Goal: Task Accomplishment & Management: Complete application form

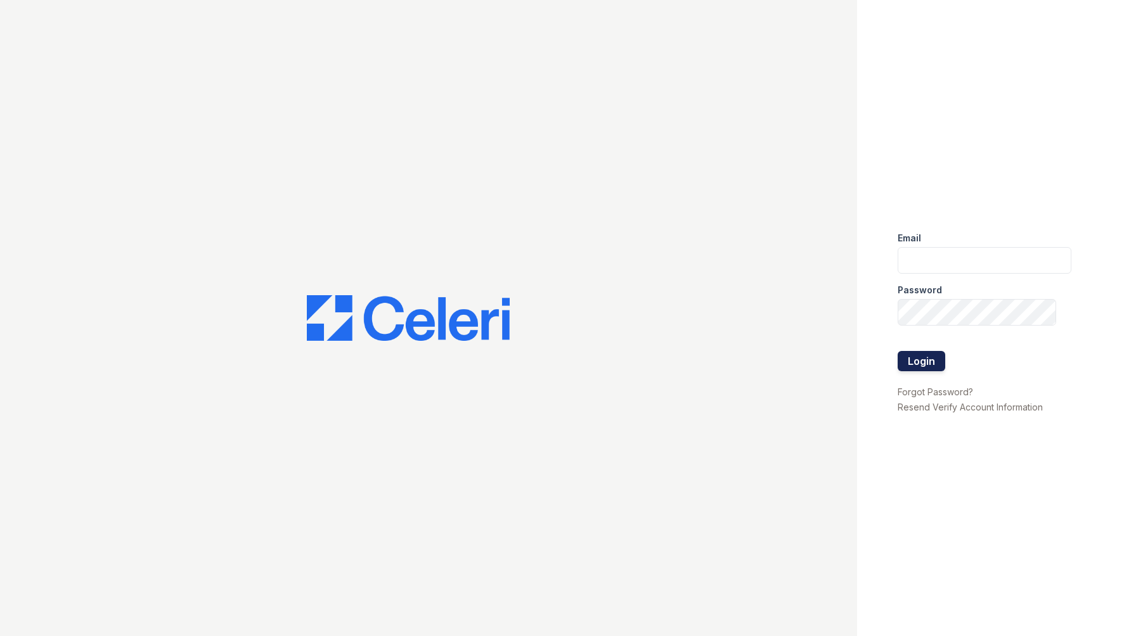
type input "TSANTOS@RUSHMOREMGMT.COM"
click at [927, 366] on button "Login" at bounding box center [922, 361] width 48 height 20
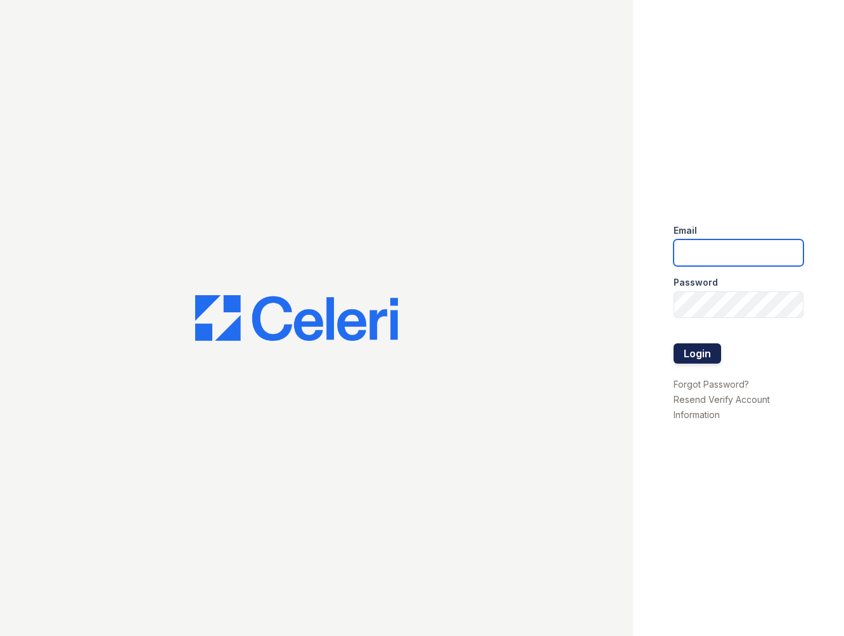
type input "[EMAIL_ADDRESS][DOMAIN_NAME]"
click at [698, 353] on button "Login" at bounding box center [698, 354] width 48 height 20
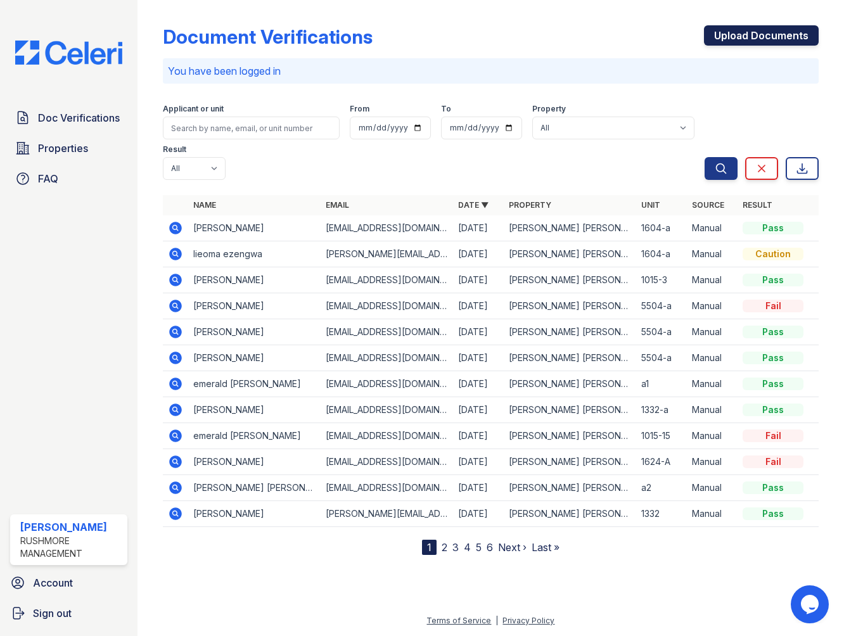
click at [796, 41] on link "Upload Documents" at bounding box center [761, 35] width 115 height 20
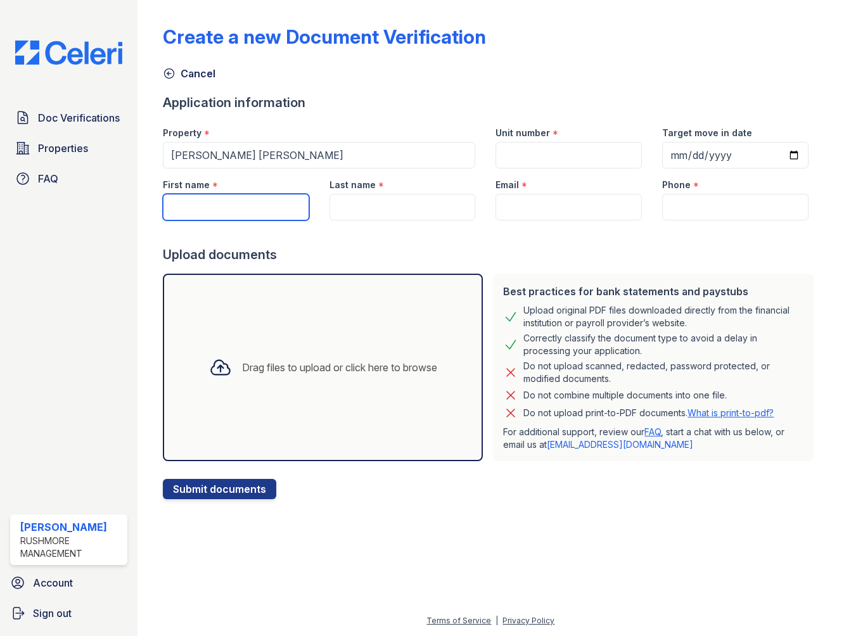
click at [219, 202] on input "First name" at bounding box center [236, 207] width 146 height 27
type input "s"
drag, startPoint x: 210, startPoint y: 207, endPoint x: 331, endPoint y: 244, distance: 126.7
click at [228, 214] on input "First name" at bounding box center [236, 207] width 146 height 27
type input "destiny"
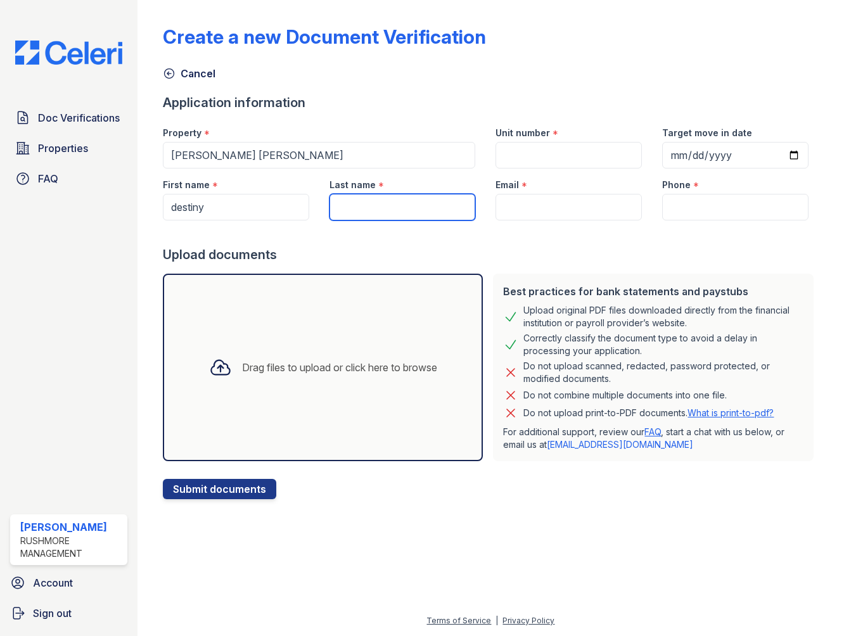
click at [430, 197] on input "Last name" at bounding box center [403, 207] width 146 height 27
type input "nelson"
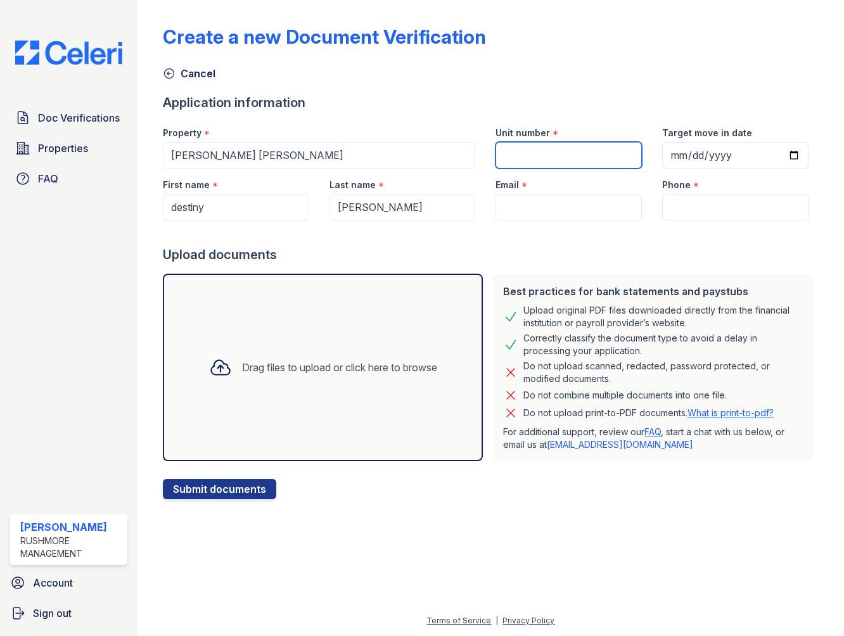
click at [529, 154] on input "Unit number" at bounding box center [569, 155] width 146 height 27
type input "1322-b"
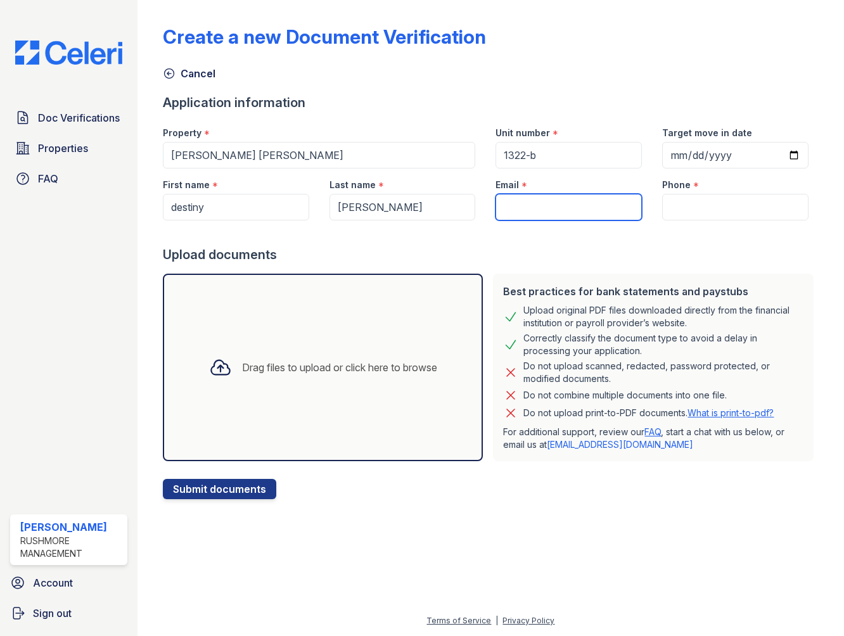
click at [548, 203] on input "Email" at bounding box center [569, 207] width 146 height 27
paste input "Destinycarter1213@gmail.com"
type input "Destinycarter1213@gmail.com"
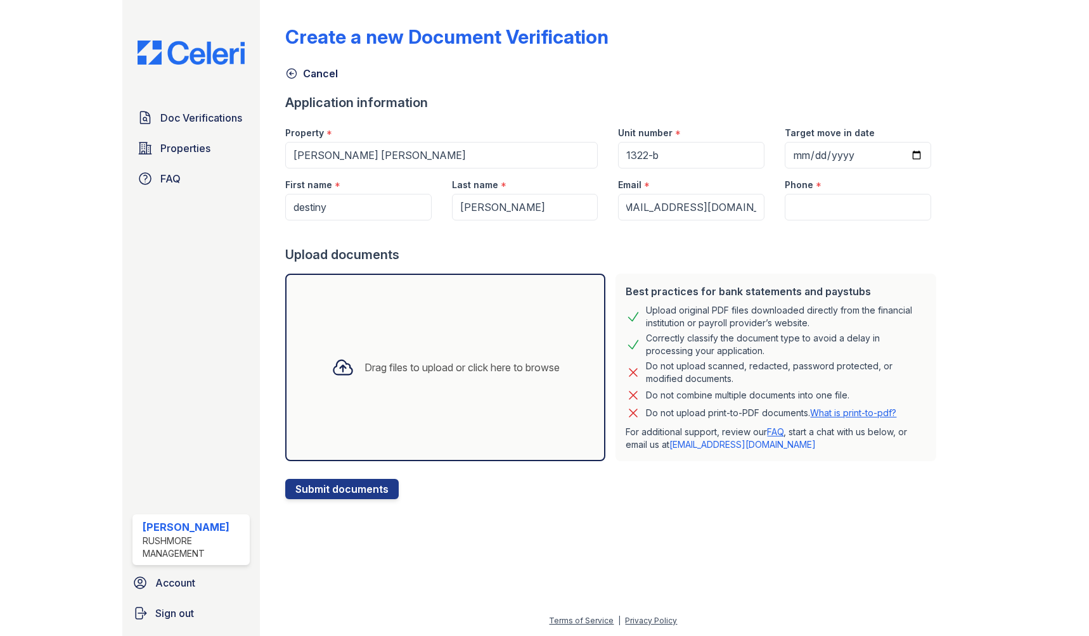
scroll to position [0, 0]
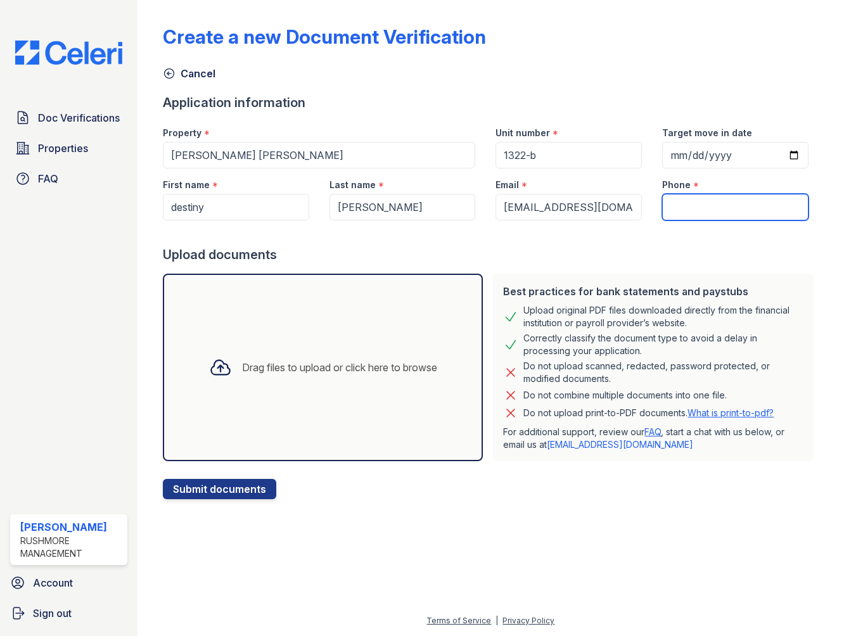
click at [696, 195] on input "Phone" at bounding box center [735, 207] width 146 height 27
paste input "+1 (267) 990-4936"
type input "+1 (267) 990-4936"
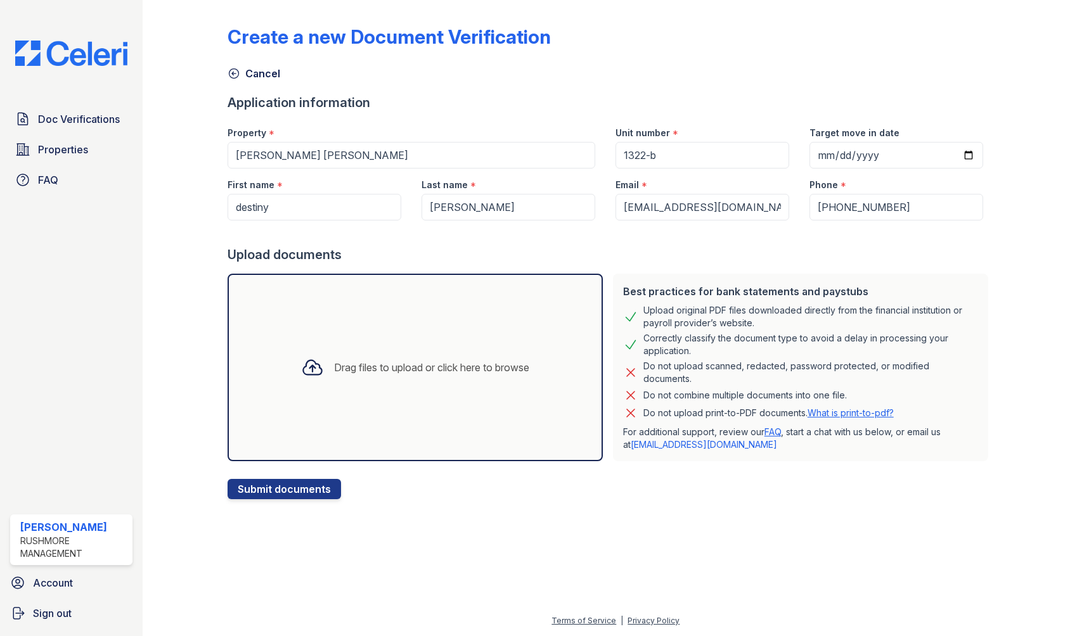
click at [364, 337] on div "Drag files to upload or click here to browse" at bounding box center [415, 368] width 375 height 188
click at [269, 328] on div "Drag files to upload or click here to browse" at bounding box center [415, 368] width 375 height 188
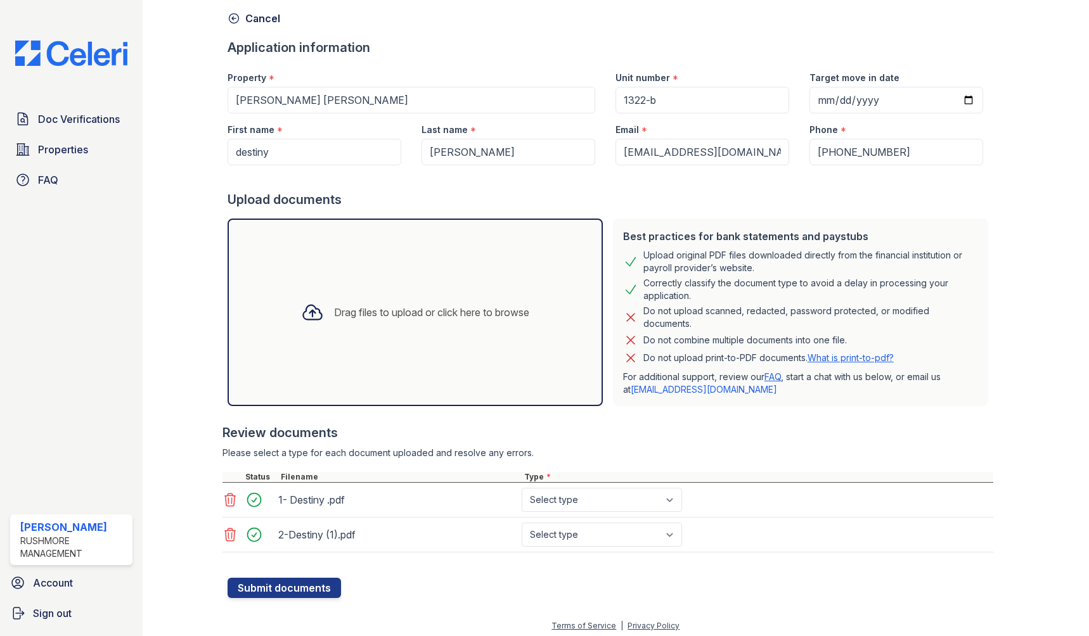
scroll to position [60, 0]
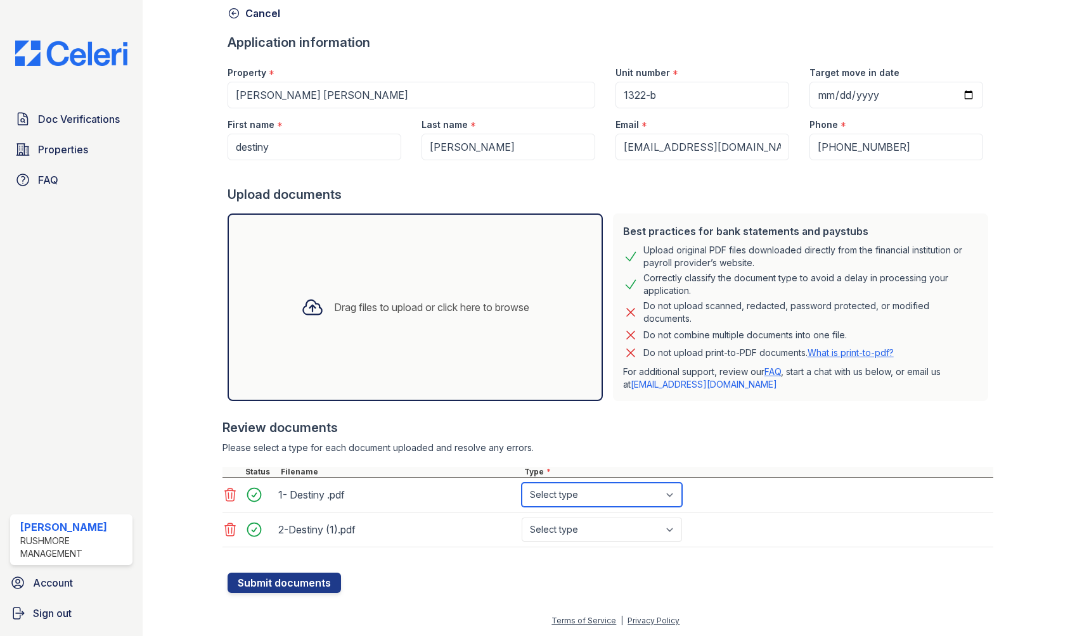
click at [580, 492] on select "Select type Paystub Bank Statement Offer Letter Tax Documents Benefit Award Let…" at bounding box center [602, 495] width 160 height 24
select select "paystub"
click at [522, 483] on select "Select type Paystub Bank Statement Offer Letter Tax Documents Benefit Award Let…" at bounding box center [602, 495] width 160 height 24
click at [579, 522] on select "Select type Paystub Bank Statement Offer Letter Tax Documents Benefit Award Let…" at bounding box center [602, 530] width 160 height 24
select select "paystub"
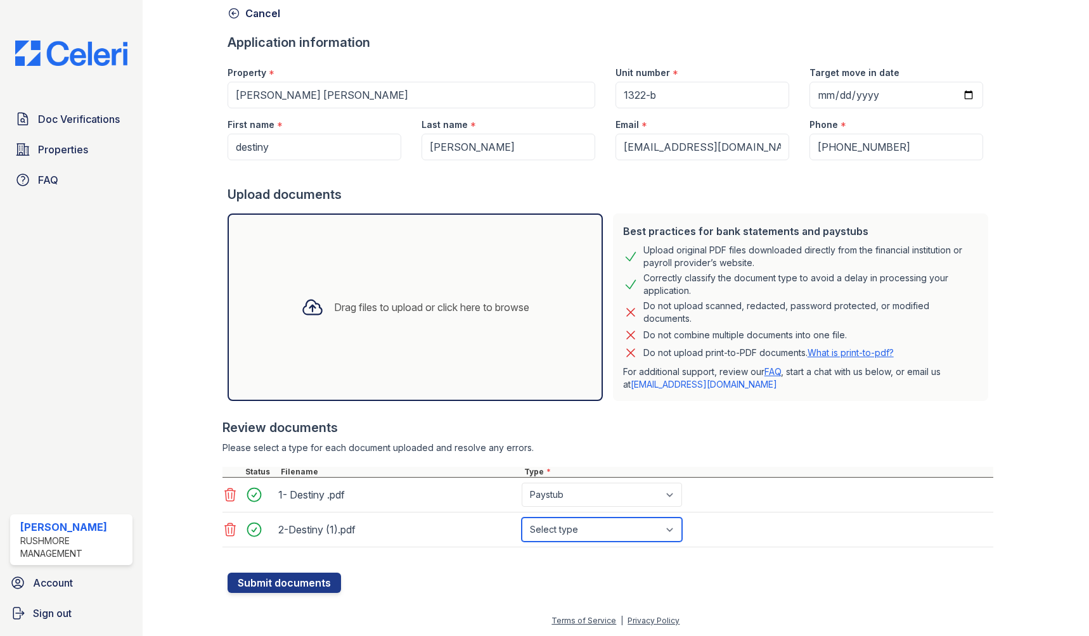
click at [522, 518] on select "Select type Paystub Bank Statement Offer Letter Tax Documents Benefit Award Let…" at bounding box center [602, 530] width 160 height 24
click at [278, 579] on button "Submit documents" at bounding box center [284, 583] width 113 height 20
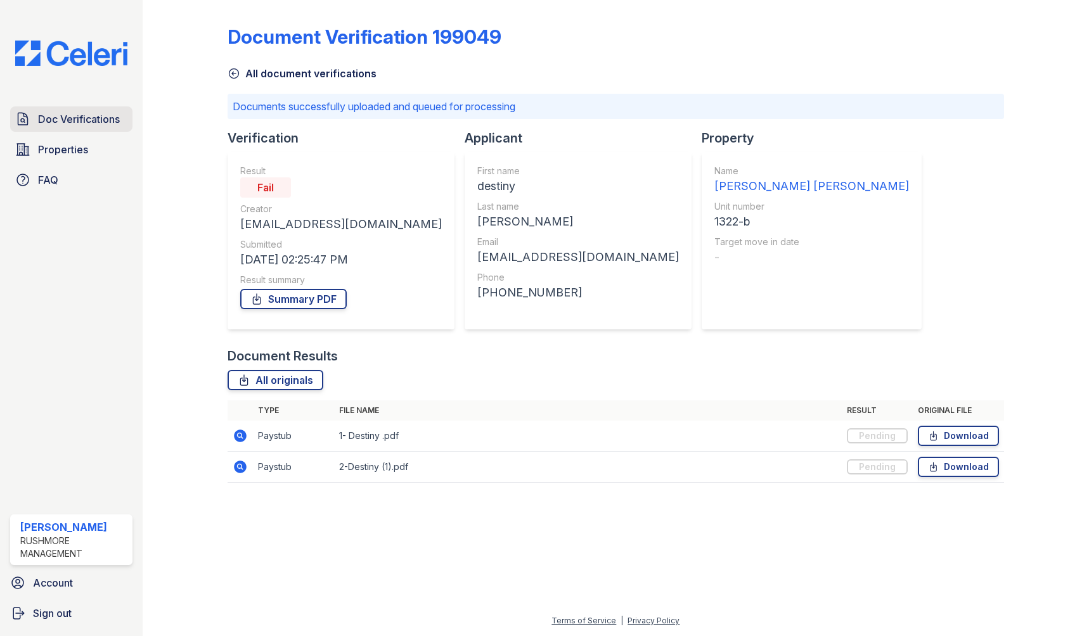
click at [44, 112] on span "Doc Verifications" at bounding box center [79, 119] width 82 height 15
